Goal: Find specific page/section: Find specific page/section

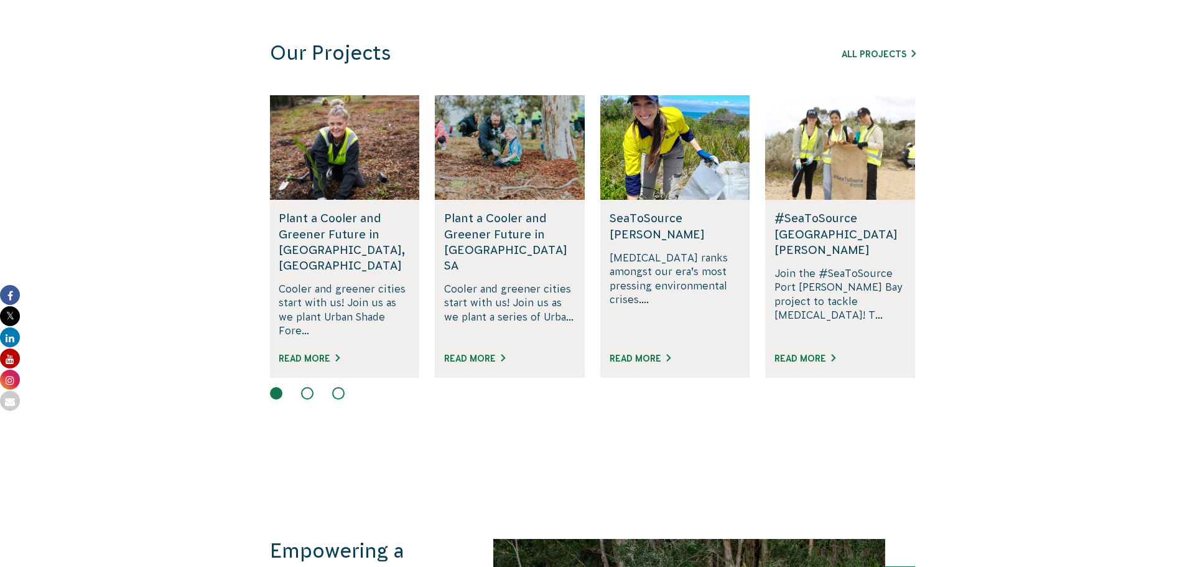
scroll to position [622, 0]
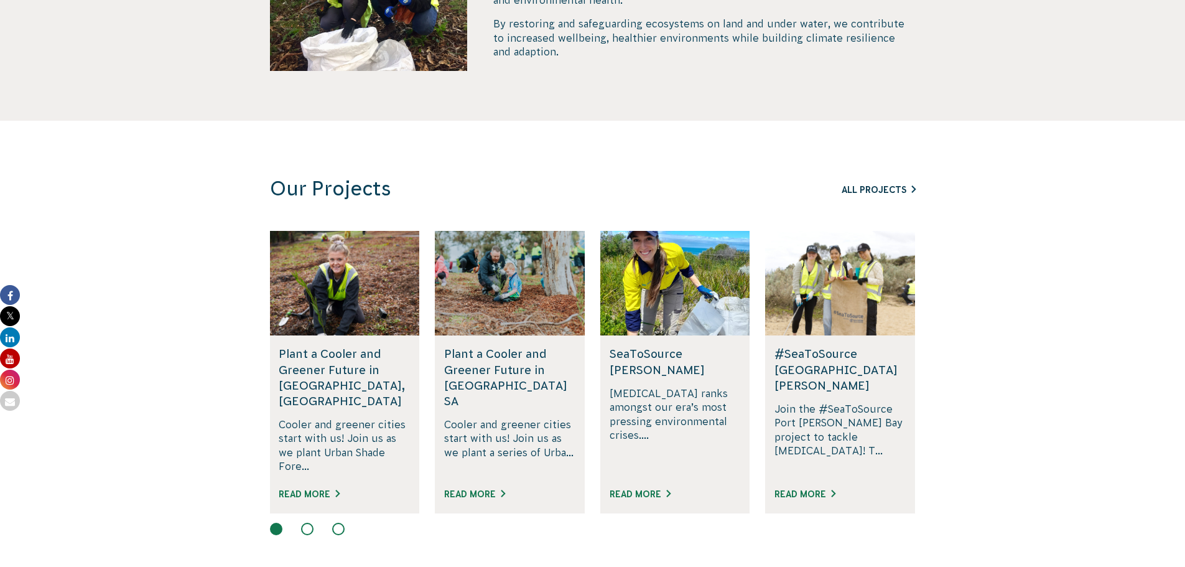
click at [887, 187] on link "All Projects" at bounding box center [878, 190] width 74 height 10
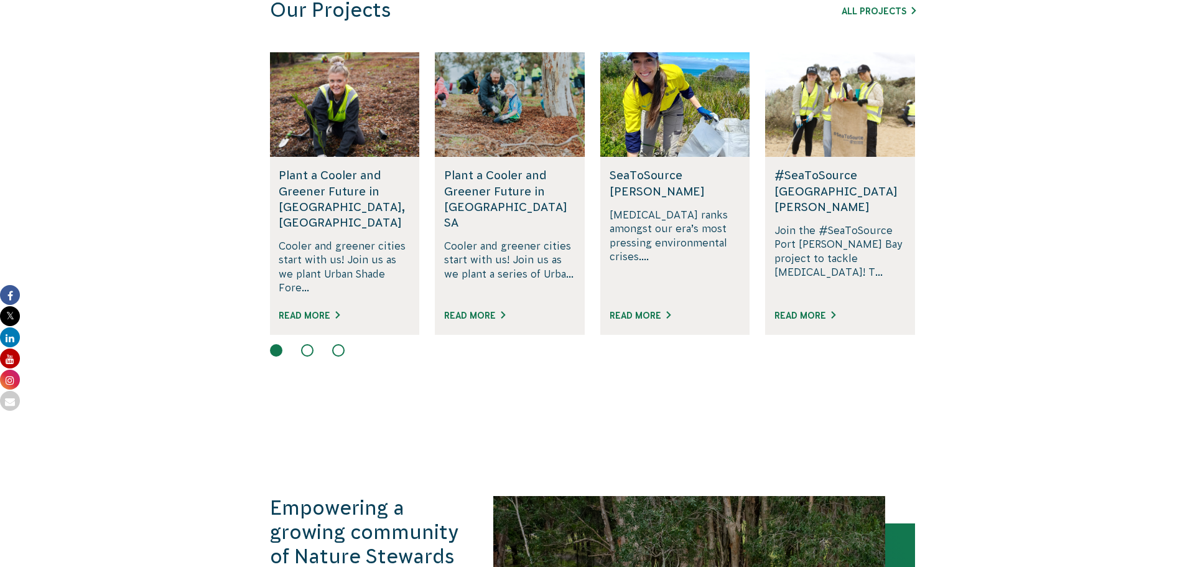
scroll to position [746, 0]
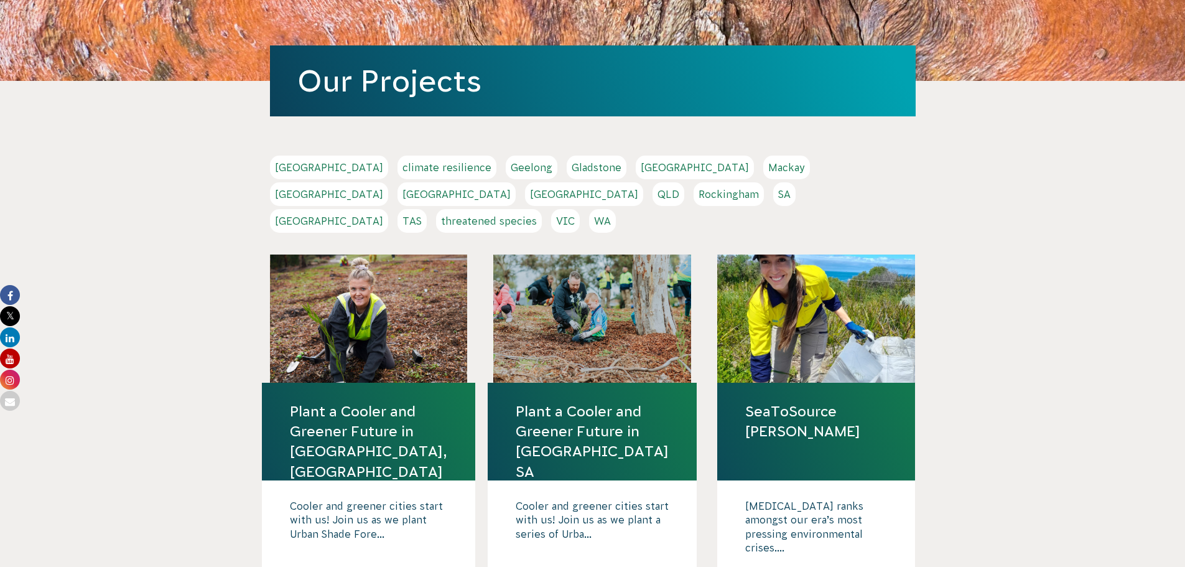
scroll to position [62, 0]
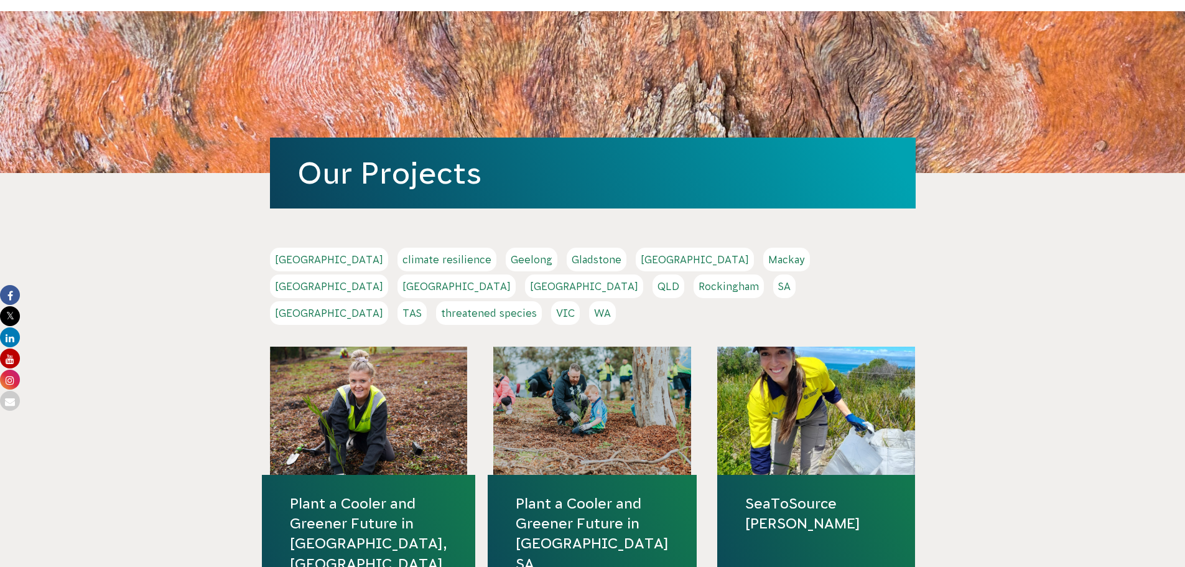
click at [516, 274] on link "[GEOGRAPHIC_DATA]" at bounding box center [456, 286] width 118 height 24
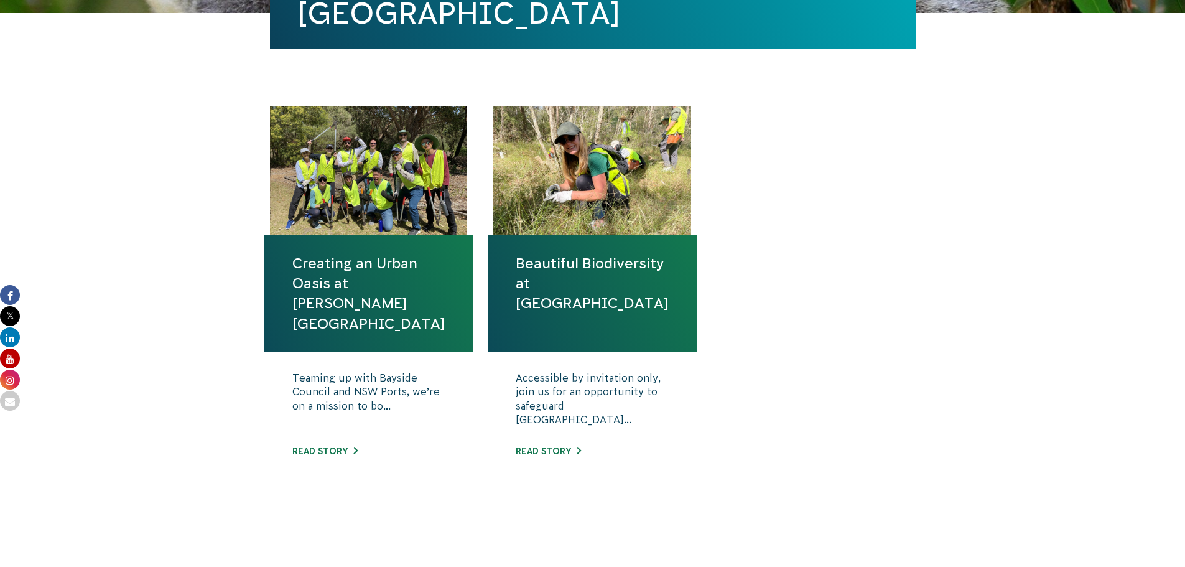
scroll to position [373, 0]
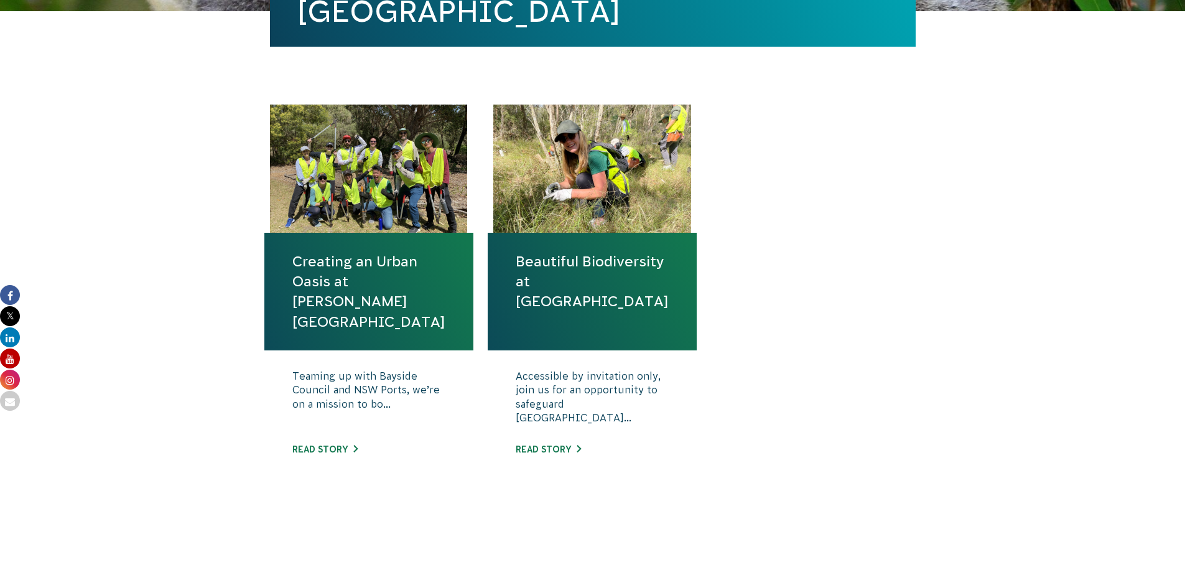
click at [526, 338] on h4 "Beautiful Biodiversity at Londonderry Woodland" at bounding box center [592, 292] width 209 height 118
